Goal: Task Accomplishment & Management: Use online tool/utility

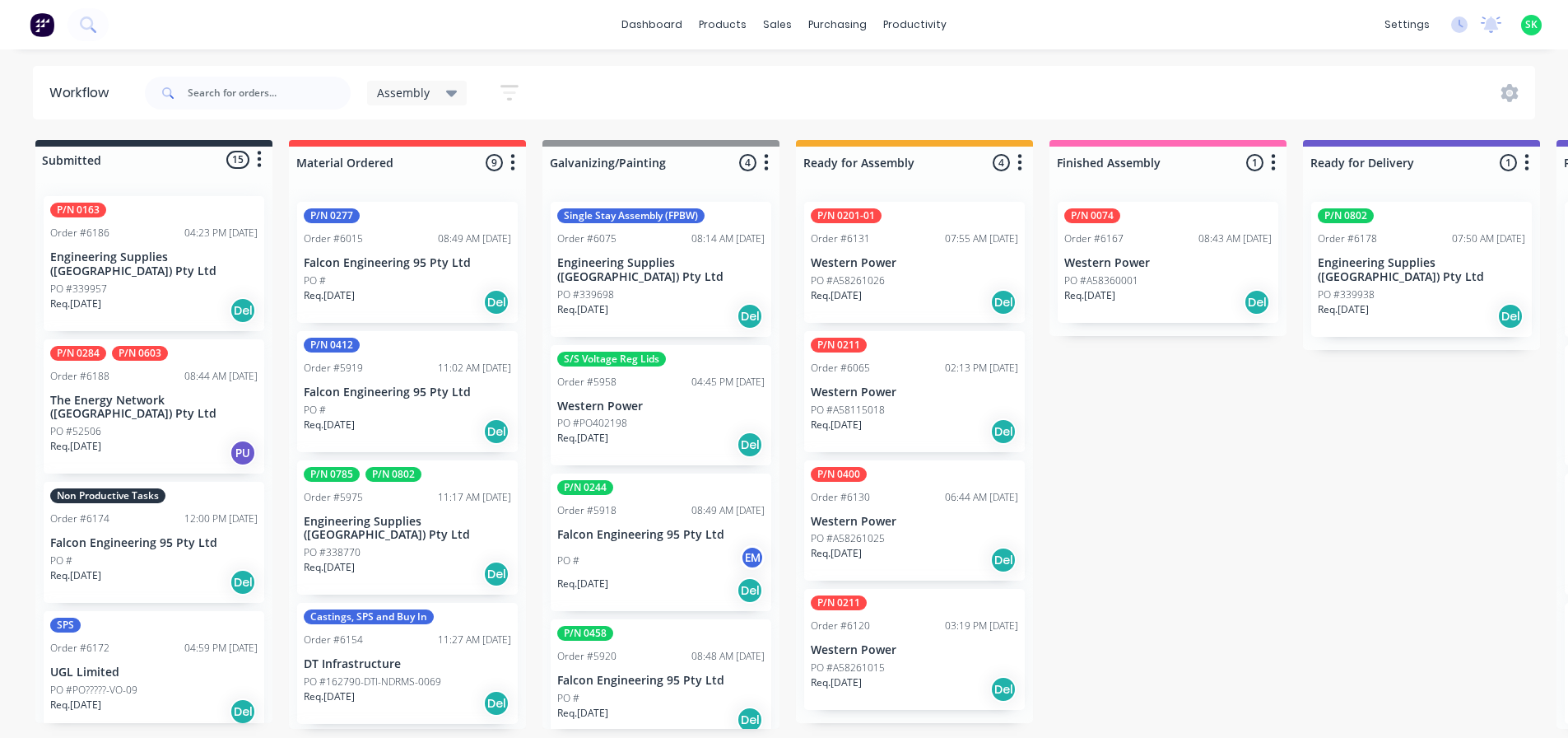
click at [193, 536] on p "Falcon Engineering 95 Pty Ltd" at bounding box center [154, 543] width 208 height 14
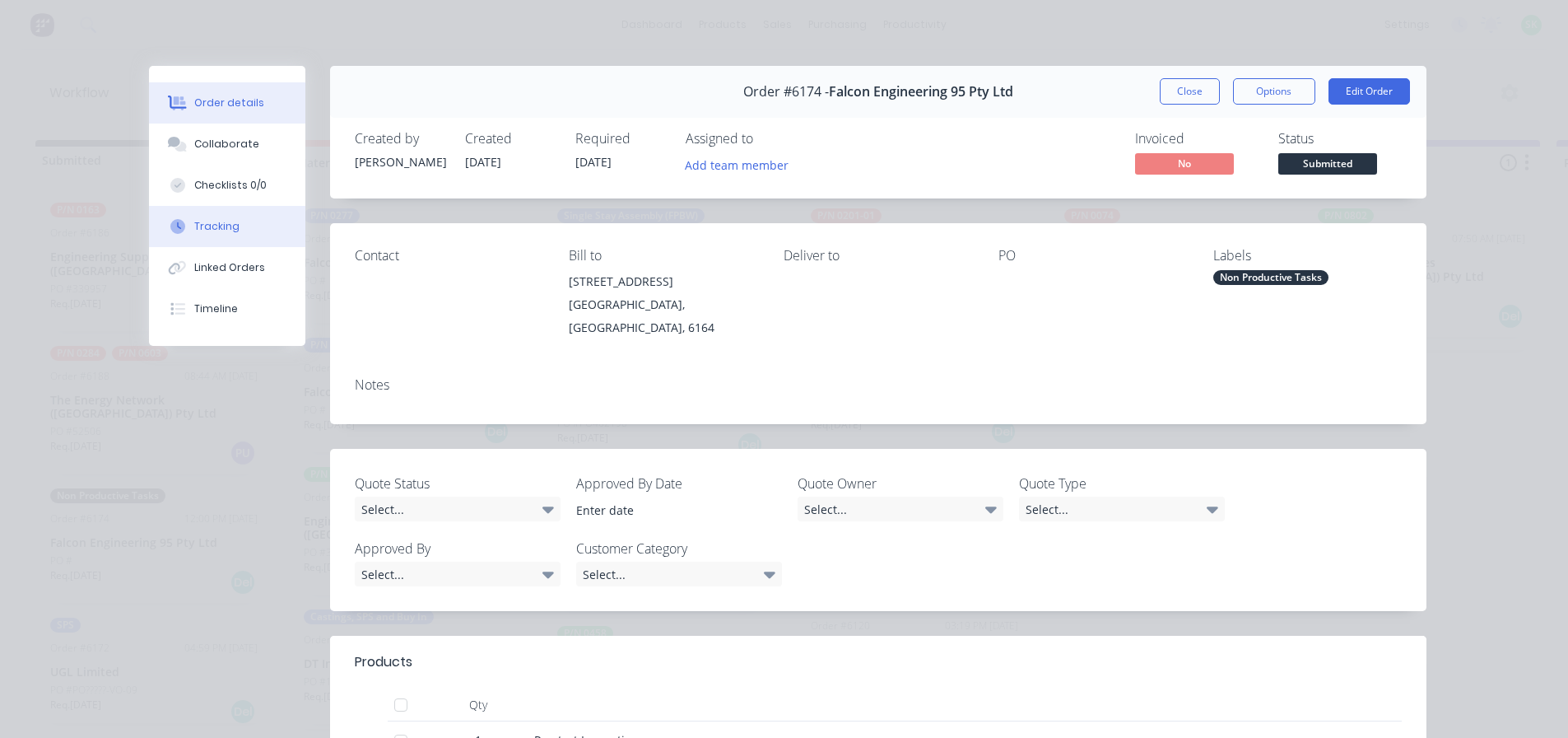
click at [221, 220] on div "Tracking" at bounding box center [216, 226] width 46 height 15
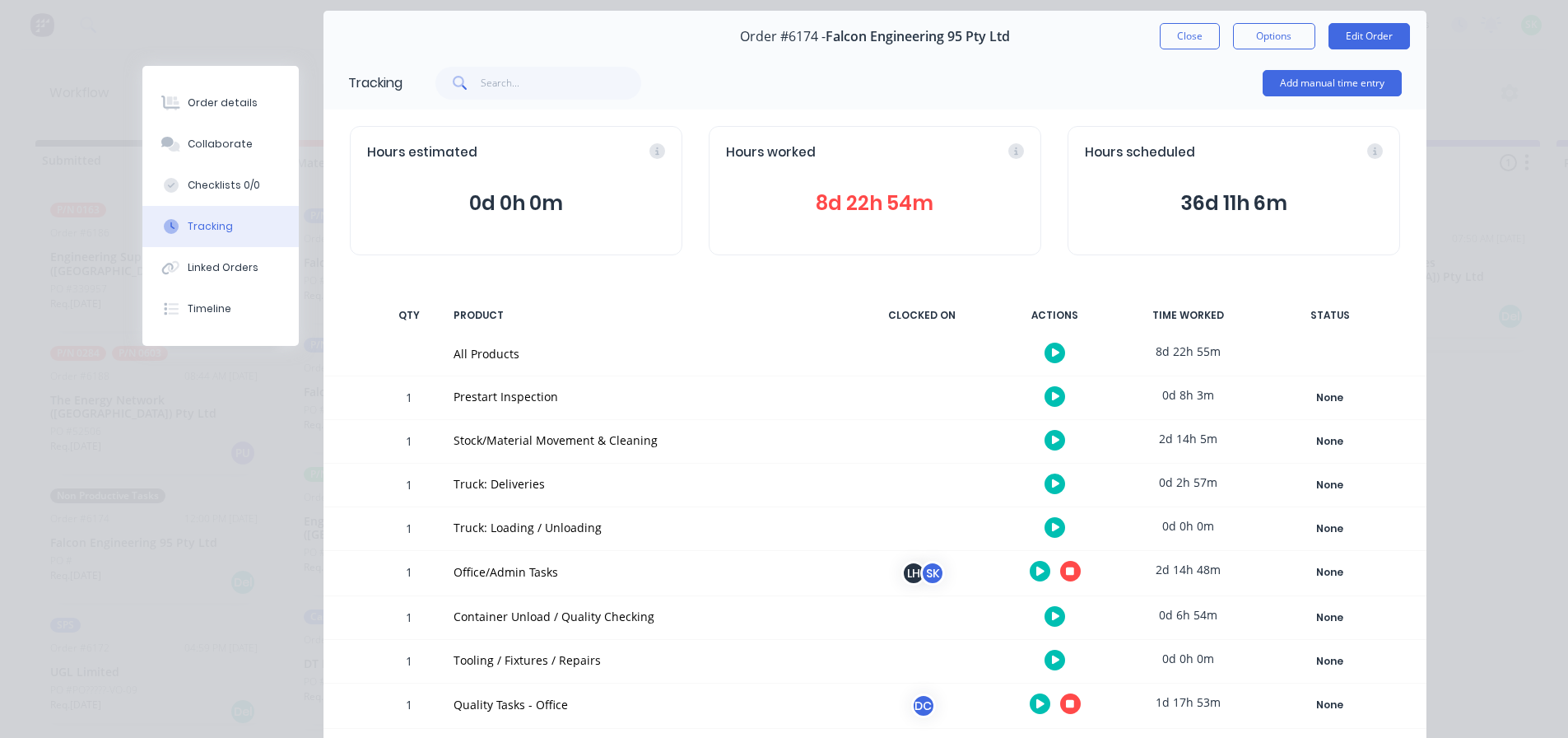
scroll to position [82, 0]
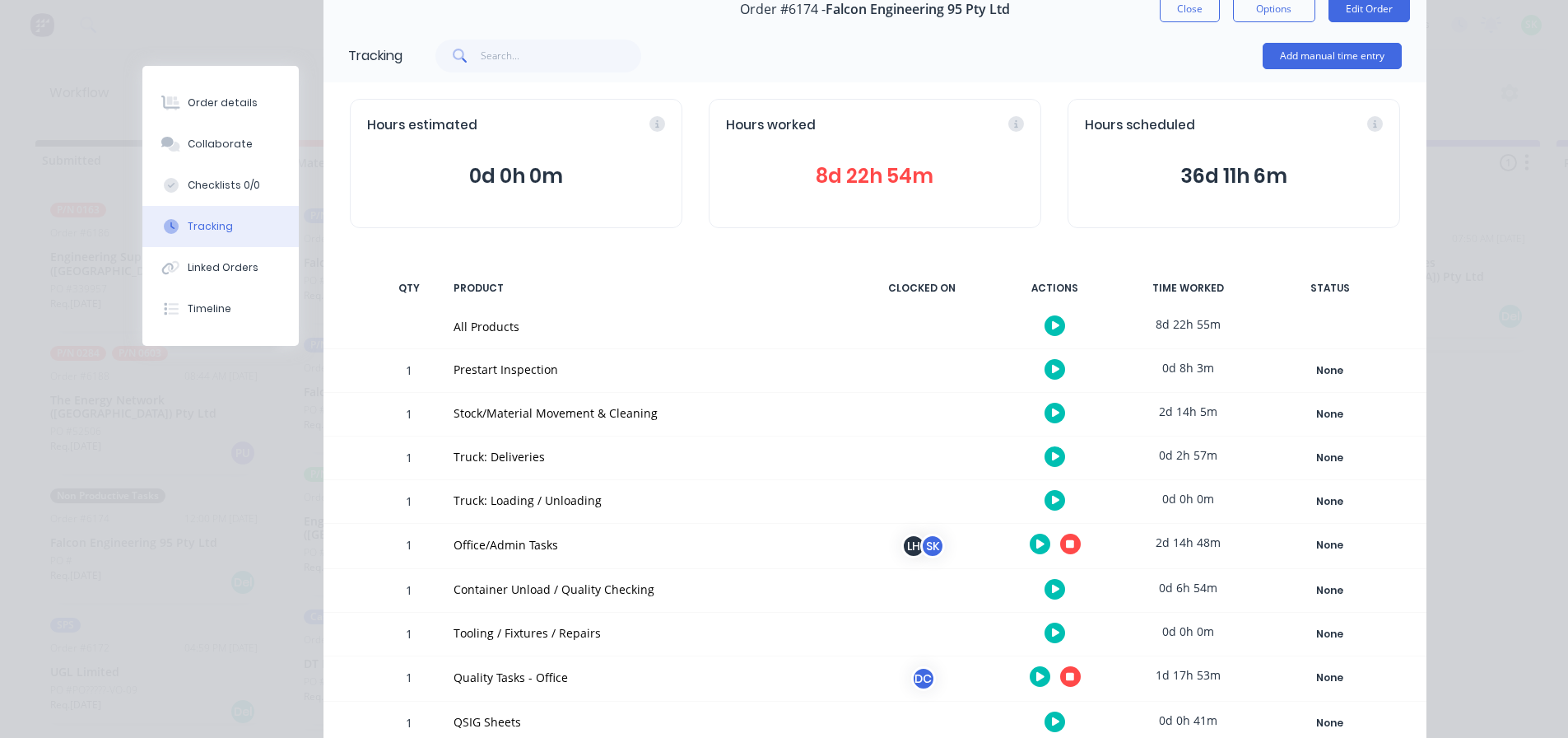
click at [1060, 548] on button at bounding box center [1070, 543] width 20 height 20
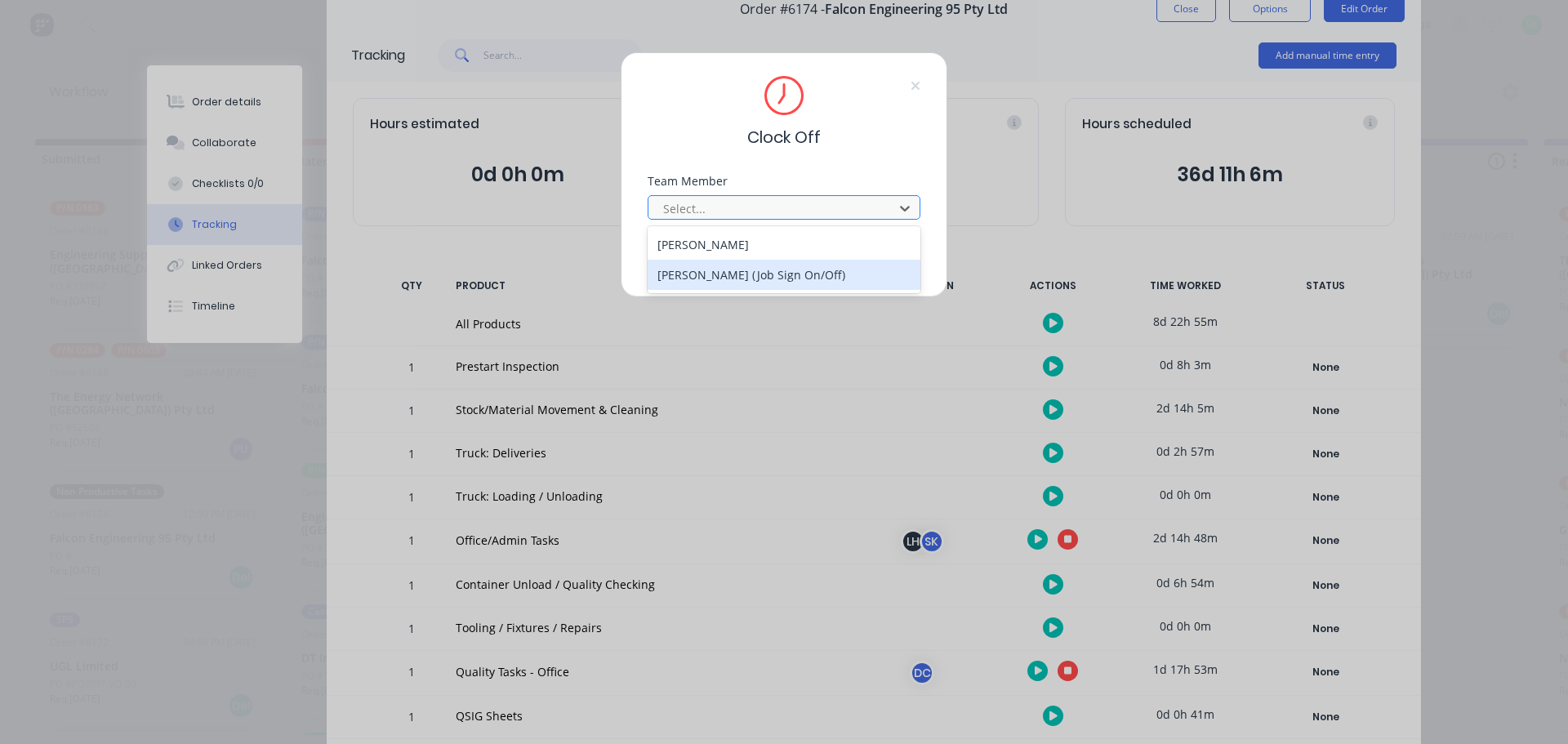
click at [780, 278] on div "[PERSON_NAME] (Job Sign On/Off)" at bounding box center [784, 274] width 273 height 30
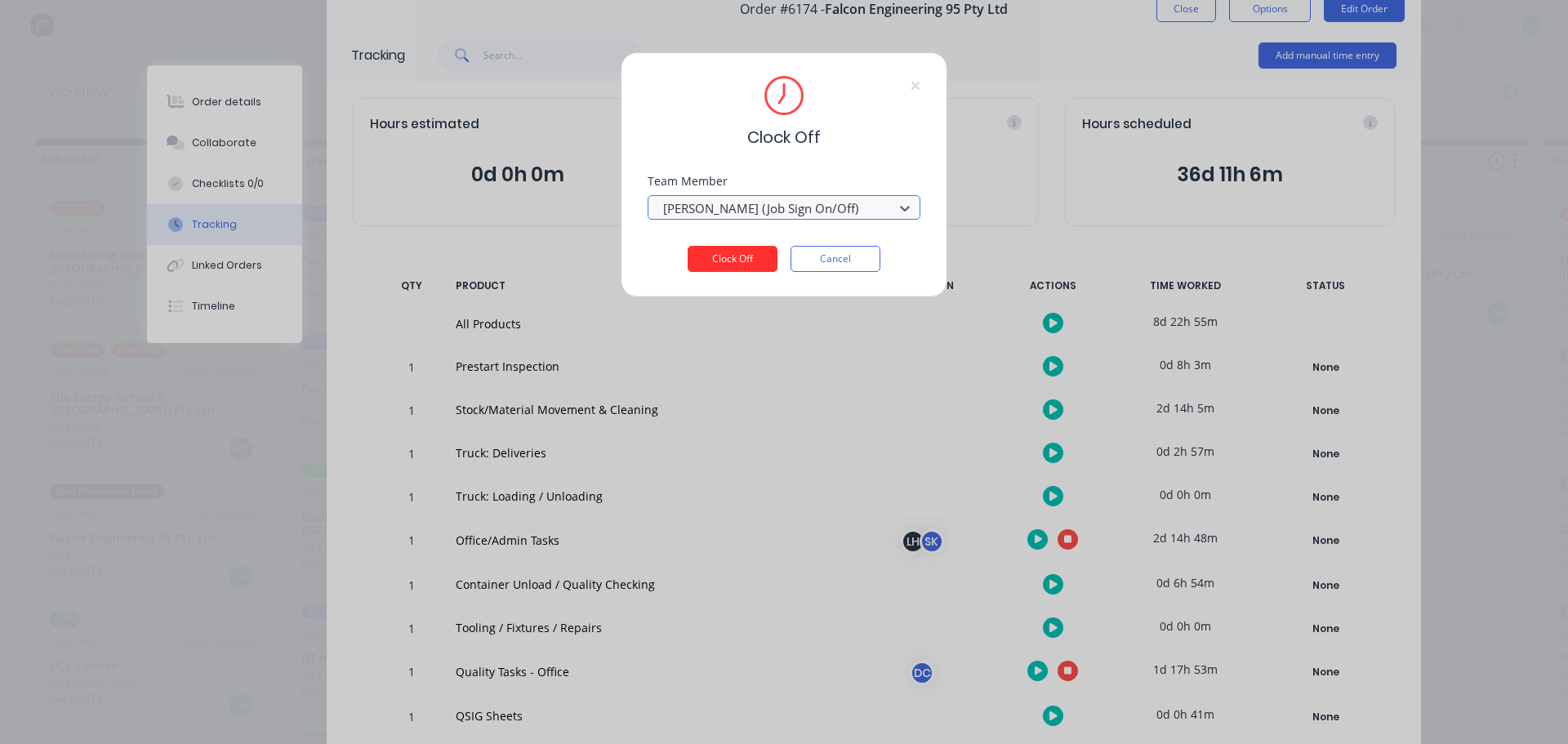
click at [765, 255] on button "Clock Off" at bounding box center [732, 259] width 89 height 26
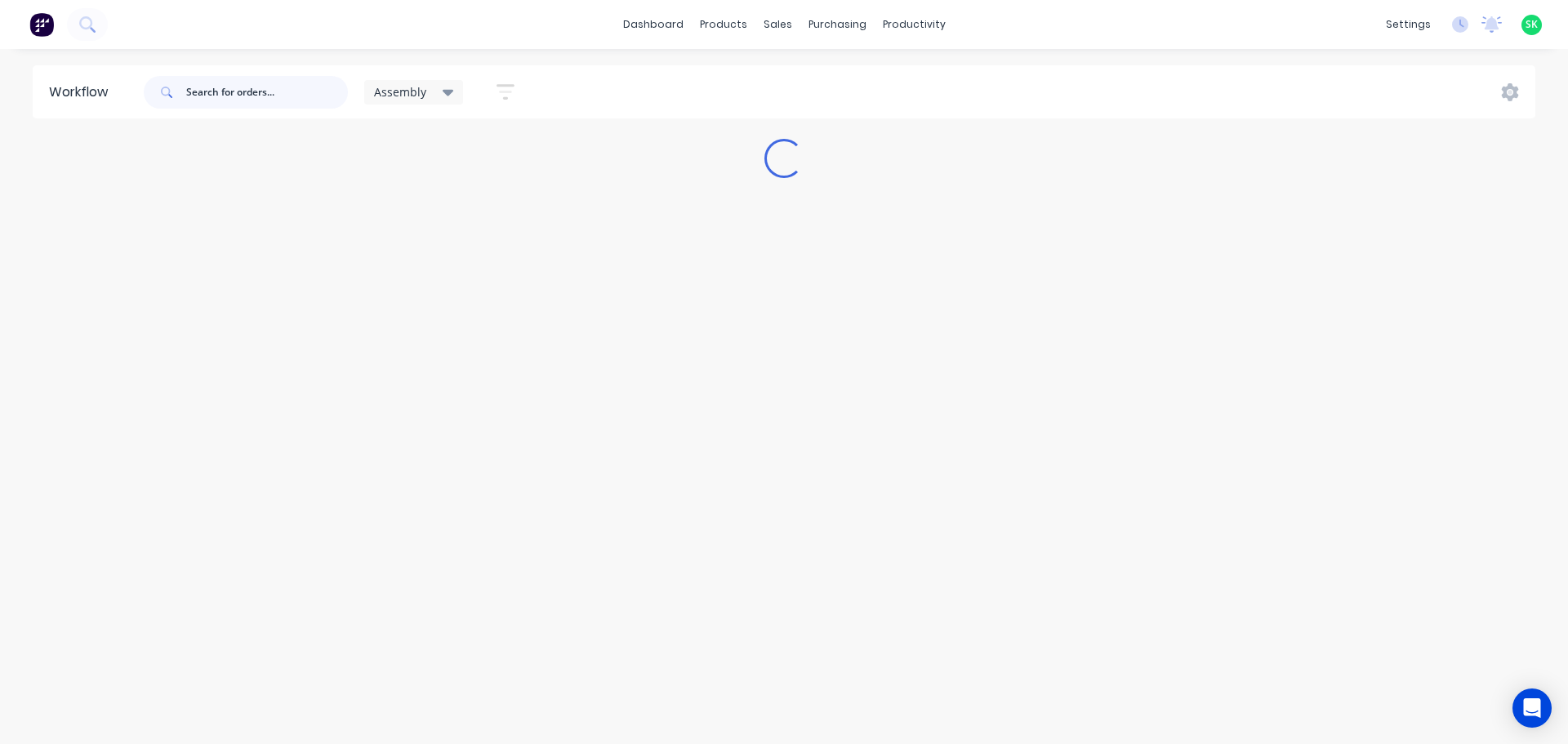
click at [240, 97] on input "text" at bounding box center [267, 92] width 162 height 33
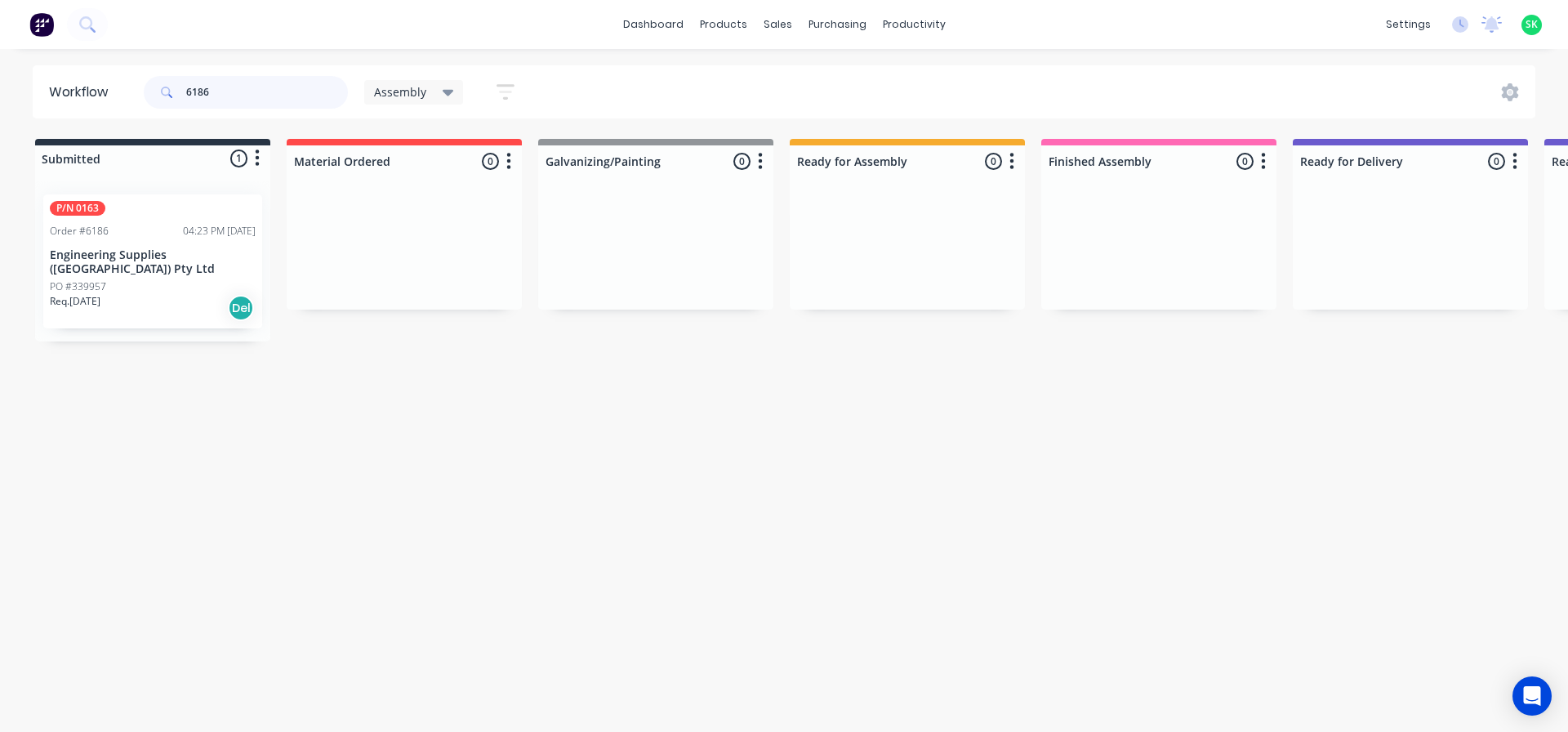
type input "6186"
click at [190, 252] on p "Engineering Supplies ([GEOGRAPHIC_DATA]) Pty Ltd" at bounding box center [153, 262] width 206 height 28
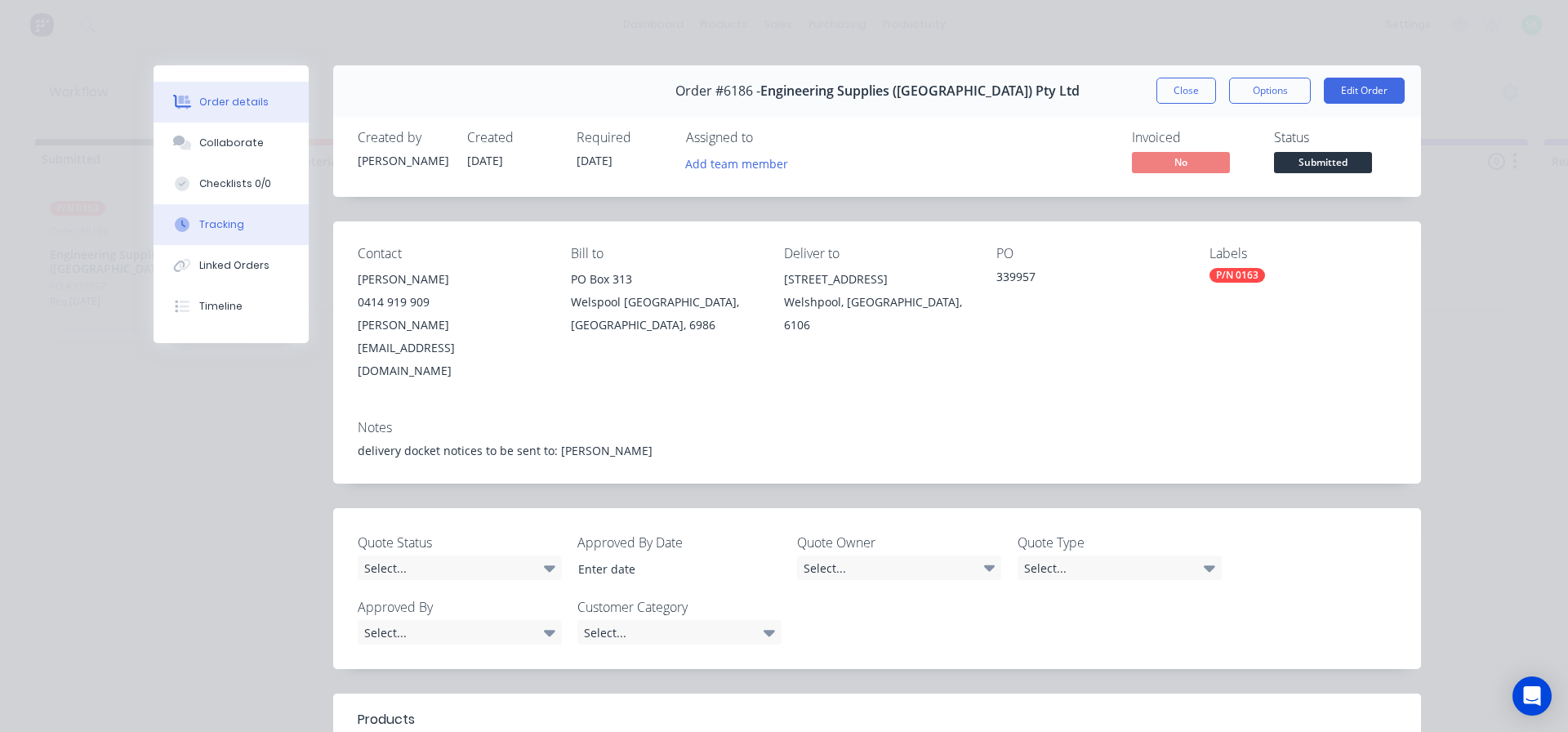
click at [273, 236] on button "Tracking" at bounding box center [231, 224] width 155 height 40
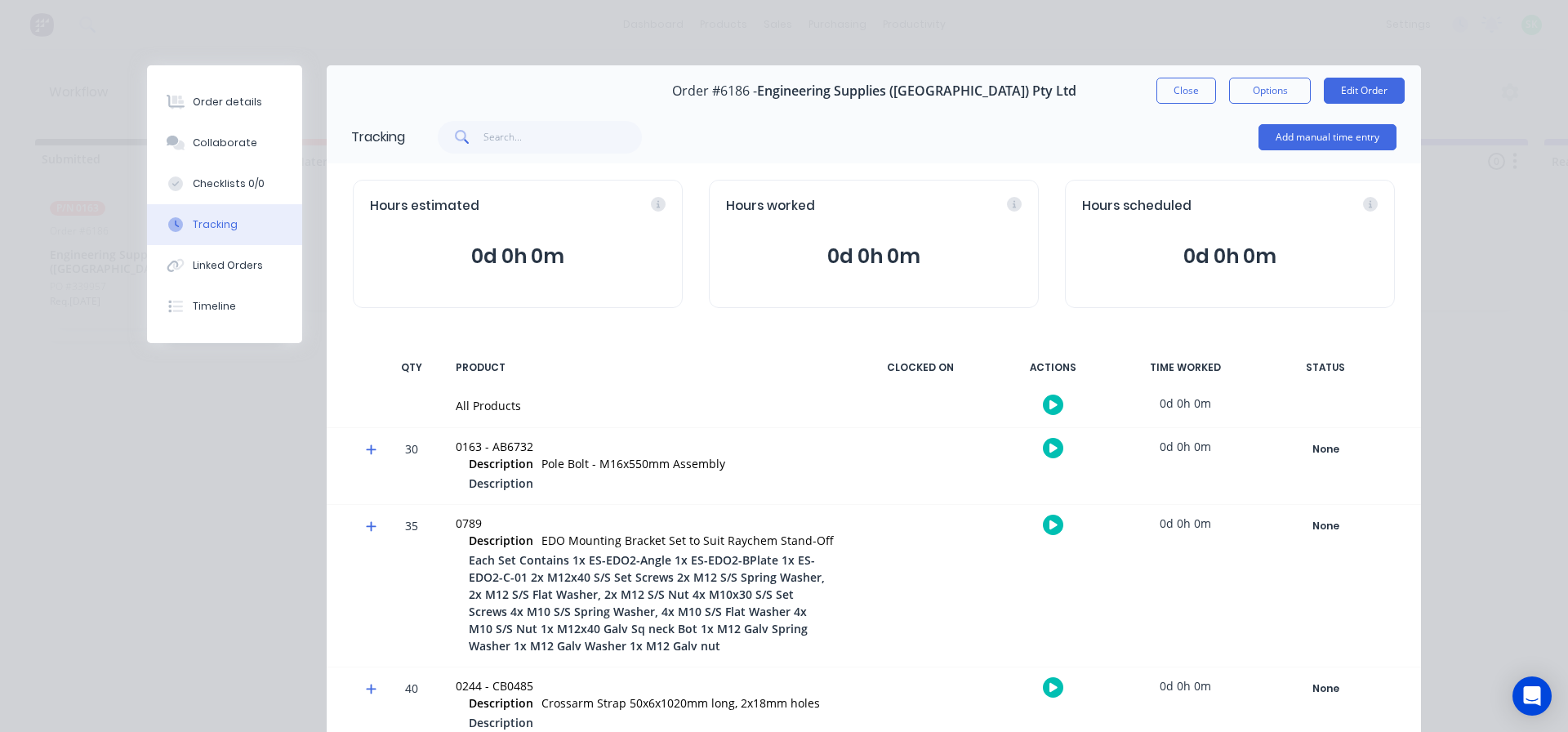
click at [1053, 399] on button at bounding box center [1052, 404] width 20 height 20
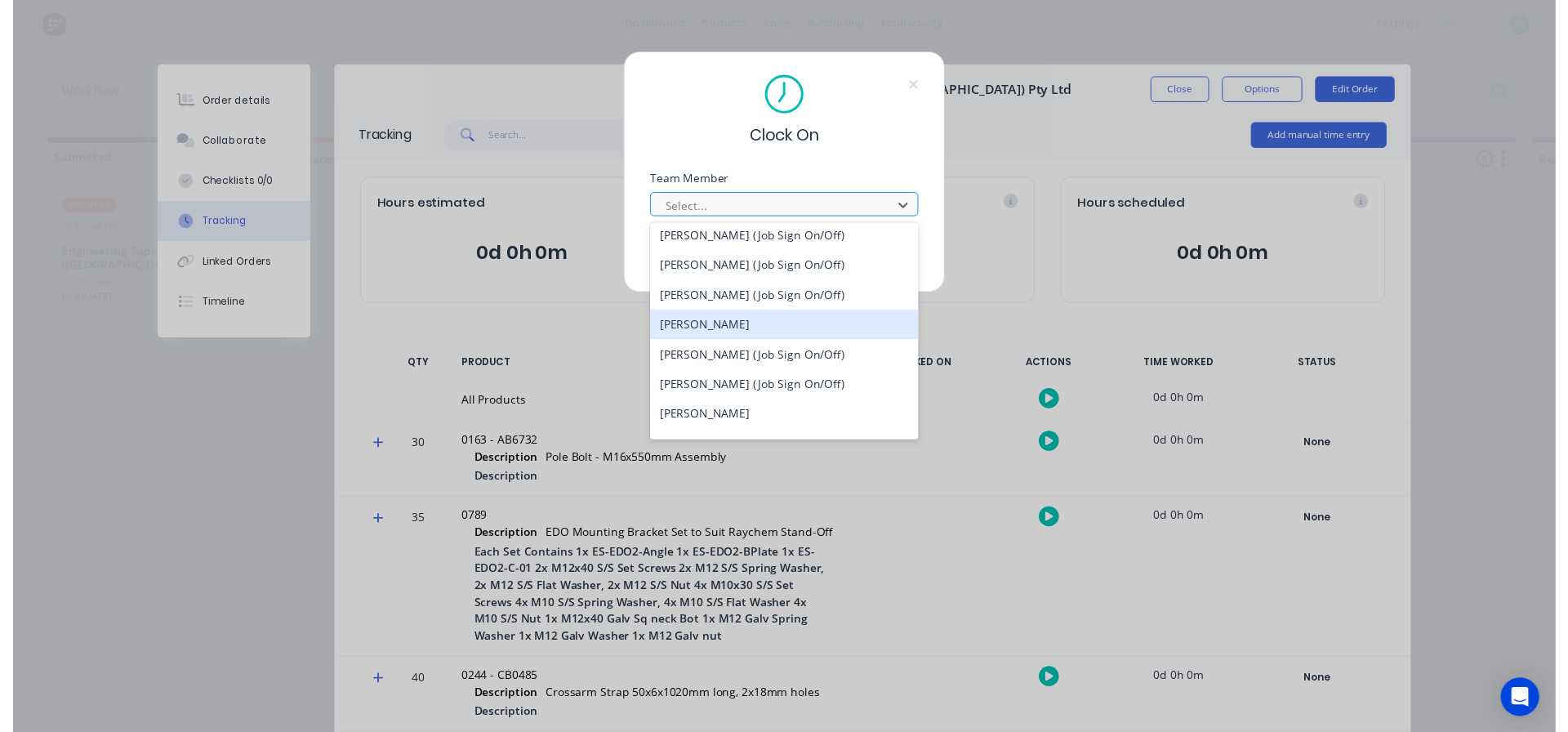
scroll to position [980, 0]
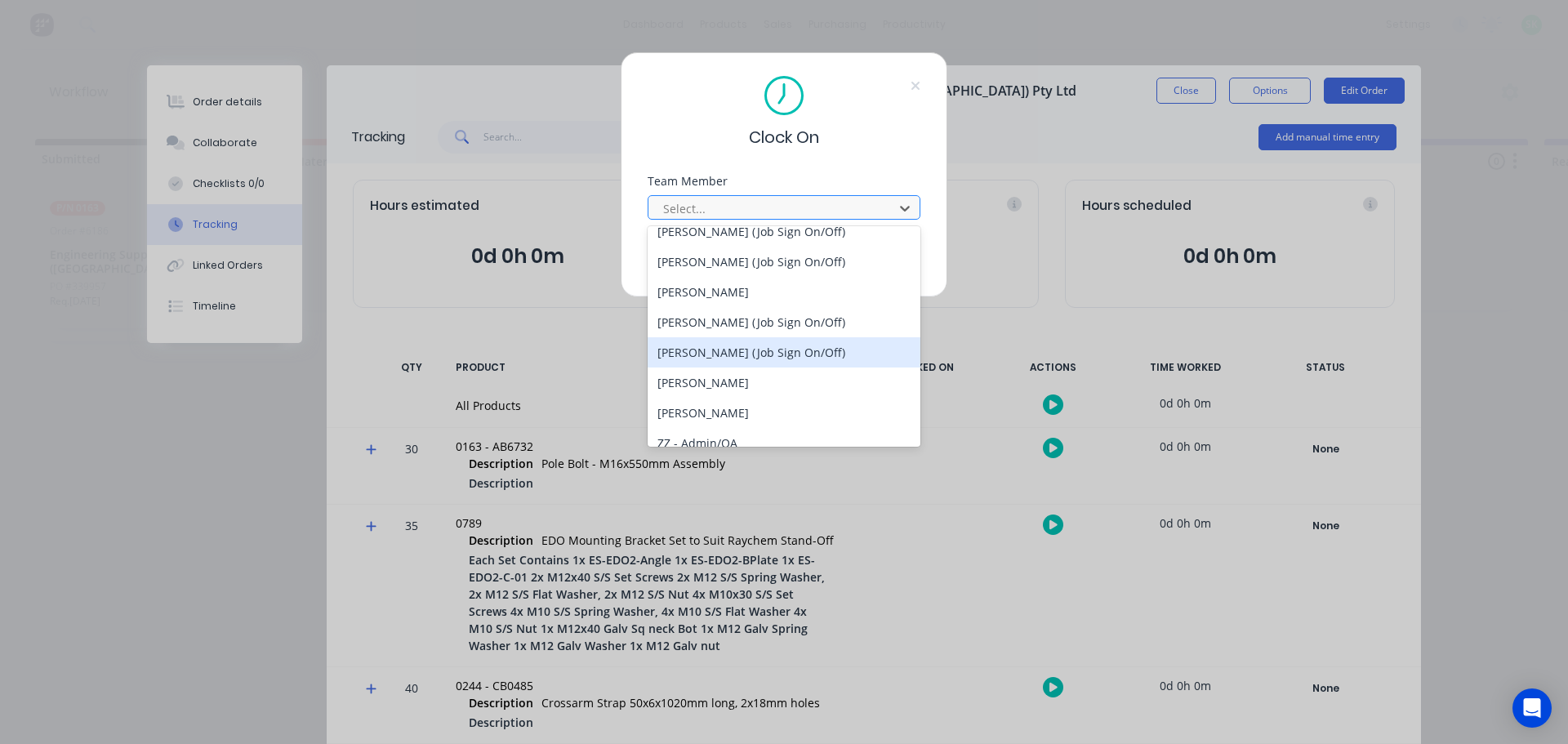
click at [742, 354] on div "[PERSON_NAME] (Job Sign On/Off)" at bounding box center [784, 352] width 273 height 30
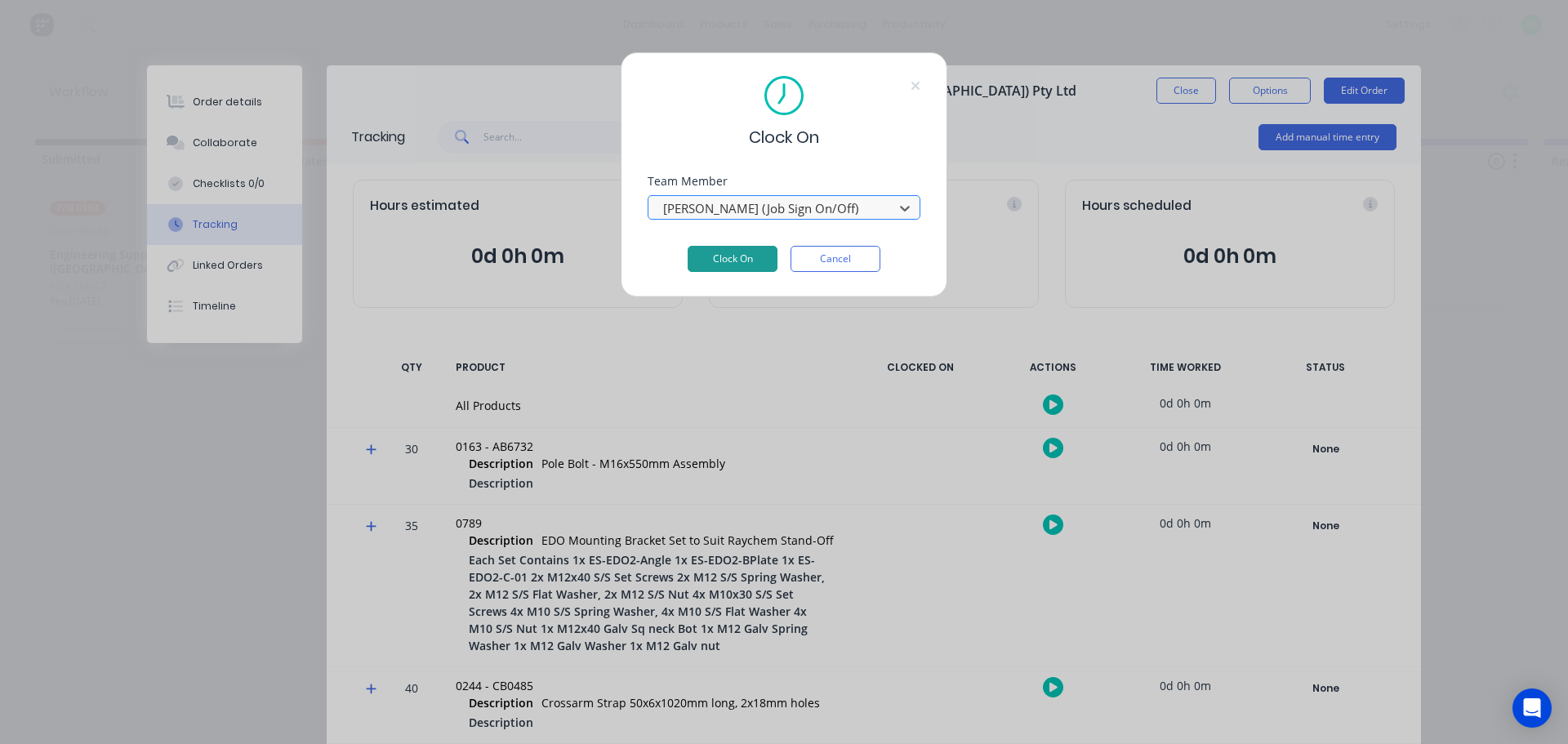
click at [743, 266] on button "Clock On" at bounding box center [732, 259] width 89 height 26
